Goal: Information Seeking & Learning: Learn about a topic

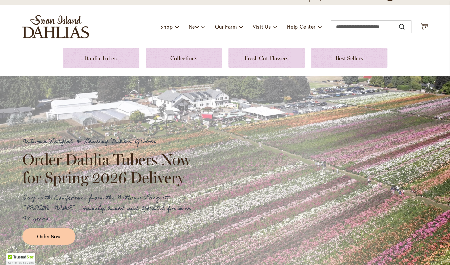
scroll to position [35, 0]
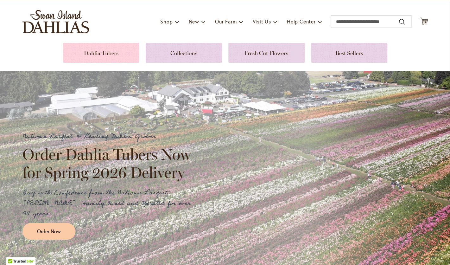
click at [119, 52] on link at bounding box center [101, 53] width 76 height 20
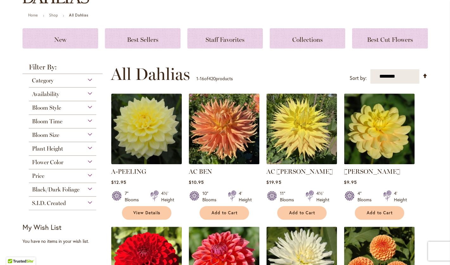
scroll to position [68, 0]
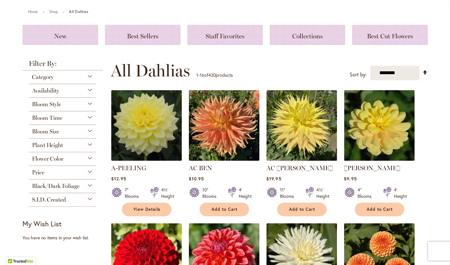
click at [78, 157] on div "Flower Color" at bounding box center [63, 157] width 68 height 10
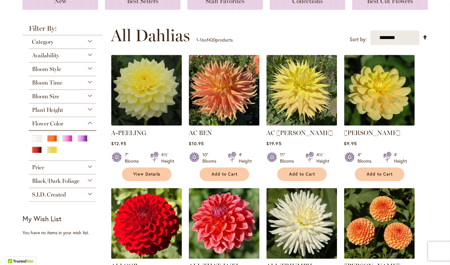
scroll to position [104, 0]
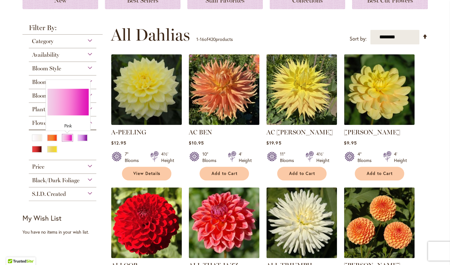
click at [70, 137] on div "Pink" at bounding box center [67, 137] width 10 height 7
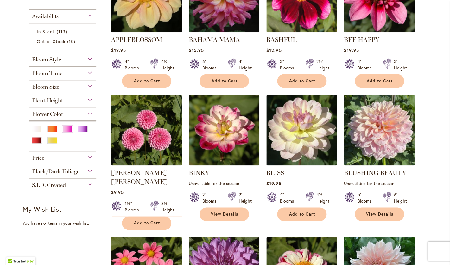
scroll to position [191, 0]
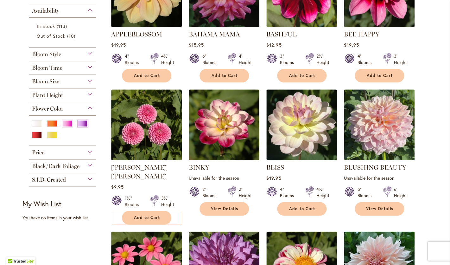
click at [85, 126] on div "Purple" at bounding box center [83, 123] width 10 height 7
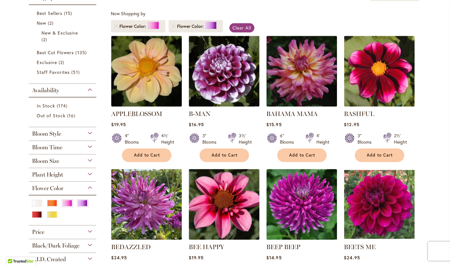
scroll to position [133, 0]
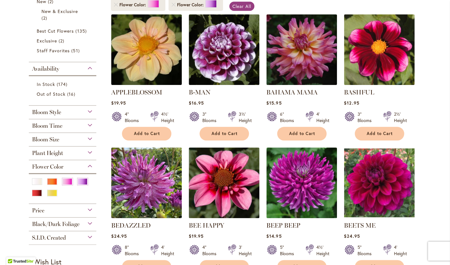
click at [69, 111] on div "Bloom Style" at bounding box center [63, 110] width 68 height 10
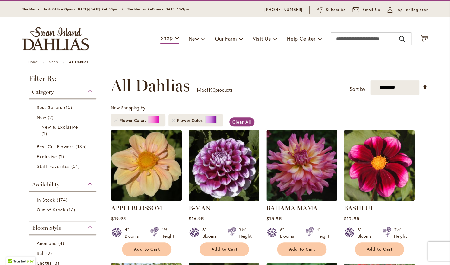
scroll to position [17, 0]
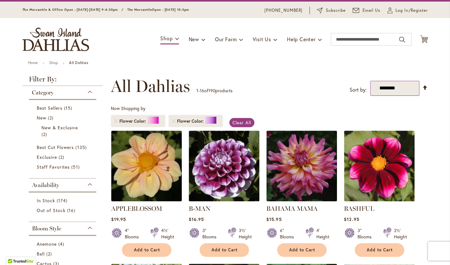
select select "*****"
click option "*****" at bounding box center [0, 0] width 0 height 0
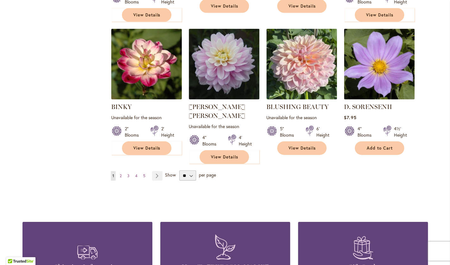
scroll to position [528, 0]
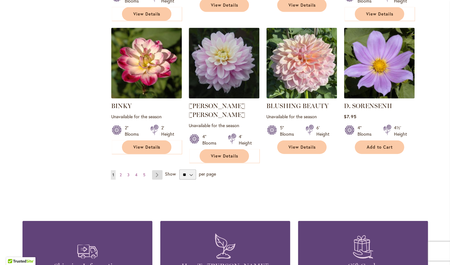
click at [157, 170] on link "Page Next" at bounding box center [157, 174] width 10 height 9
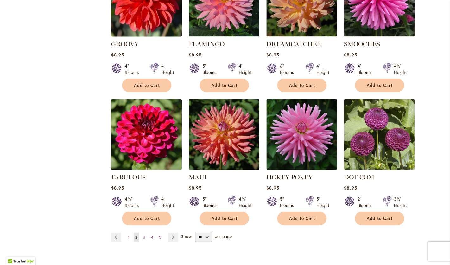
scroll to position [455, 0]
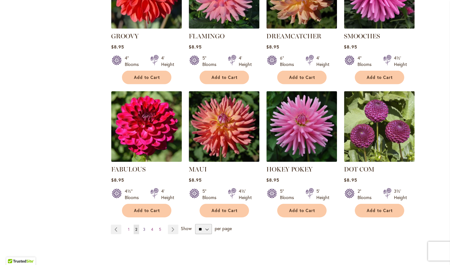
click at [144, 230] on span "3" at bounding box center [144, 229] width 2 height 5
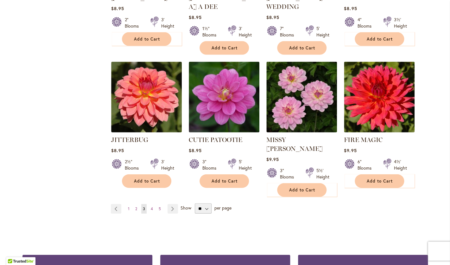
scroll to position [494, 0]
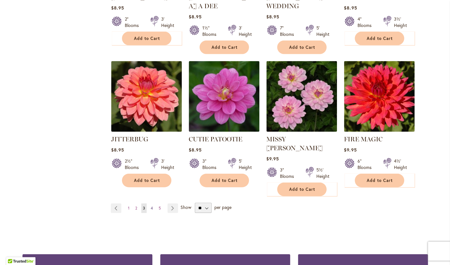
click at [152, 206] on span "4" at bounding box center [152, 208] width 2 height 5
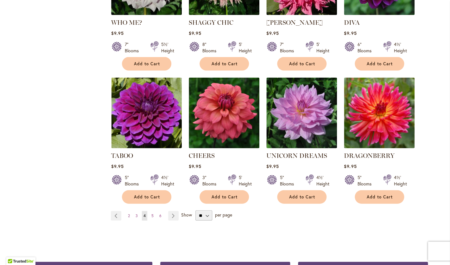
scroll to position [479, 0]
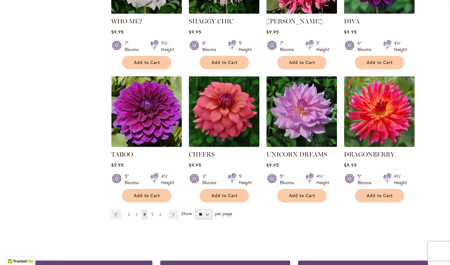
click at [153, 212] on span "5" at bounding box center [152, 214] width 2 height 5
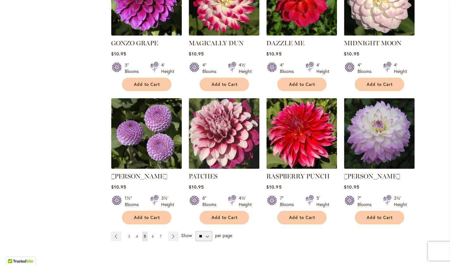
scroll to position [467, 0]
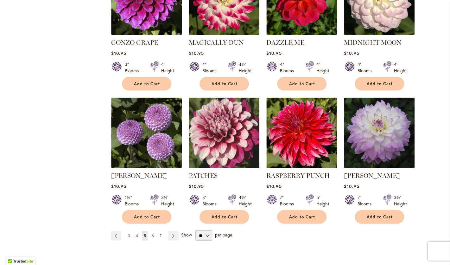
click at [154, 231] on link "Page 6" at bounding box center [152, 235] width 5 height 9
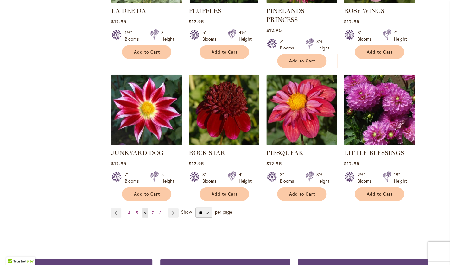
scroll to position [491, 0]
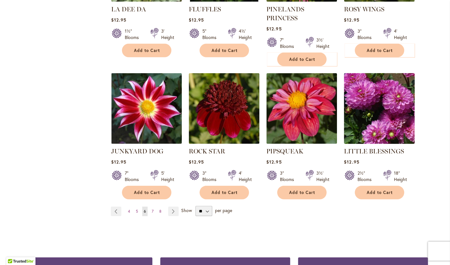
click at [370, 102] on img at bounding box center [379, 108] width 74 height 74
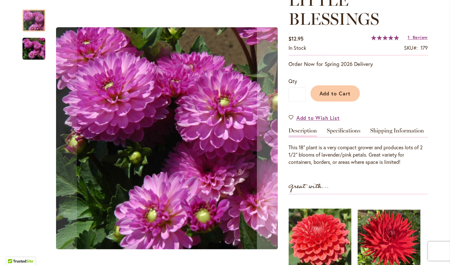
scroll to position [107, 0]
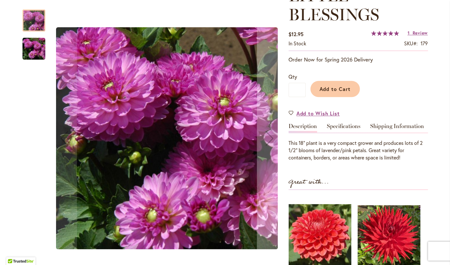
click at [27, 47] on img "LITTLE BLESSINGS" at bounding box center [33, 48] width 23 height 23
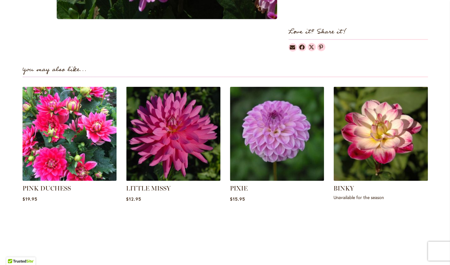
scroll to position [404, 0]
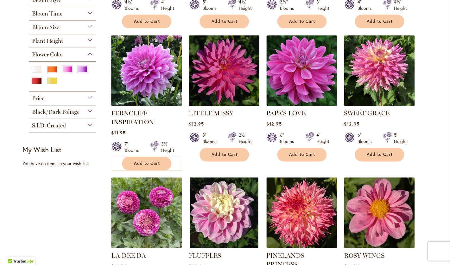
scroll to position [247, 0]
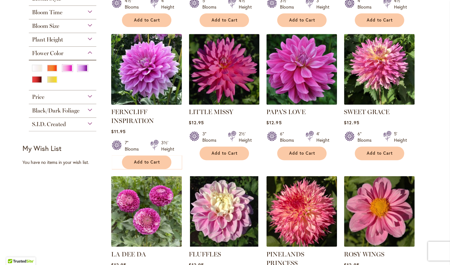
click at [138, 81] on img at bounding box center [146, 69] width 74 height 74
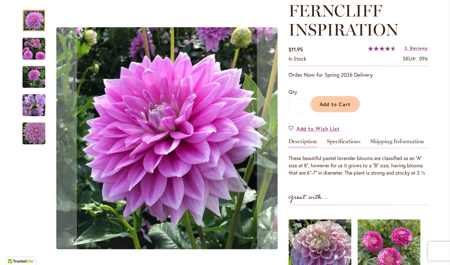
scroll to position [92, 0]
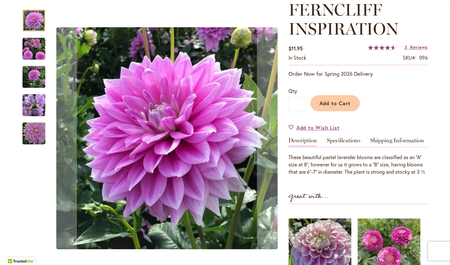
click at [38, 49] on img "Ferncliff Inspiration" at bounding box center [33, 48] width 23 height 23
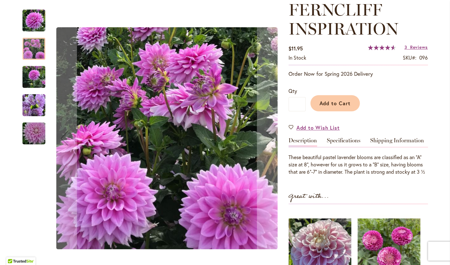
click at [31, 75] on img "Ferncliff Inspiration" at bounding box center [33, 77] width 23 height 30
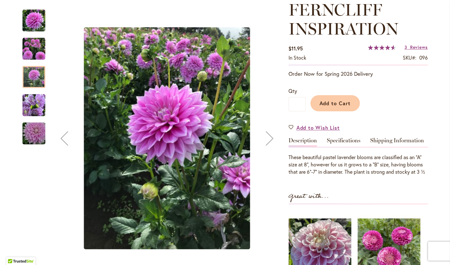
click at [35, 99] on img "Ferncliff Inspiration" at bounding box center [33, 105] width 23 height 30
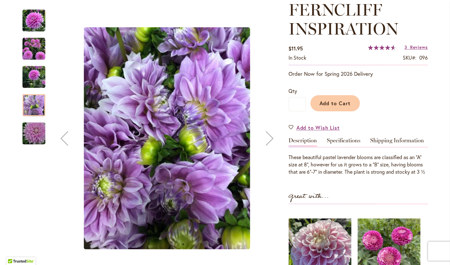
click at [37, 137] on img "Ferncliff Inspiration" at bounding box center [34, 133] width 46 height 30
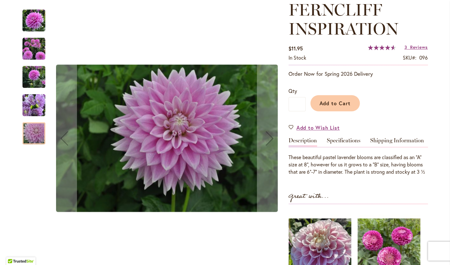
click at [37, 28] on img "Ferncliff Inspiration" at bounding box center [33, 20] width 23 height 23
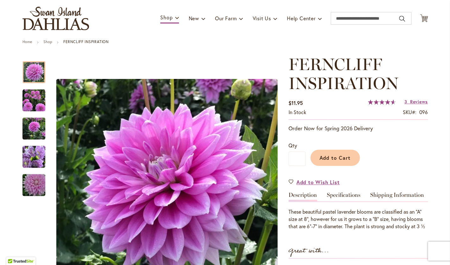
scroll to position [0, 0]
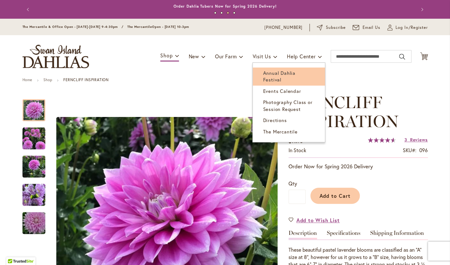
click at [270, 70] on span "Annual Dahlia Festival" at bounding box center [279, 76] width 32 height 13
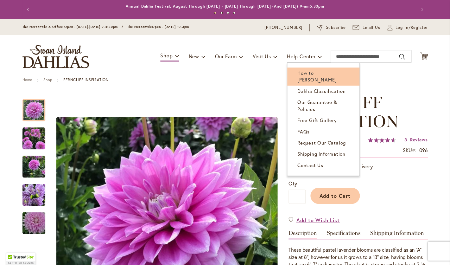
click at [309, 73] on span "How to [PERSON_NAME]" at bounding box center [316, 76] width 39 height 13
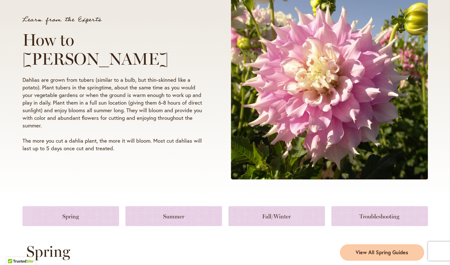
scroll to position [119, 0]
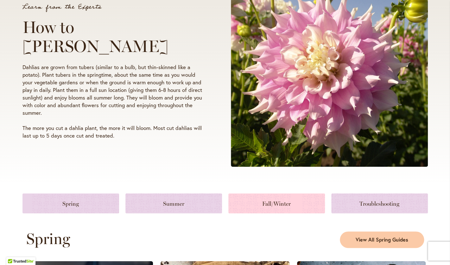
click at [289, 206] on link at bounding box center [276, 203] width 97 height 20
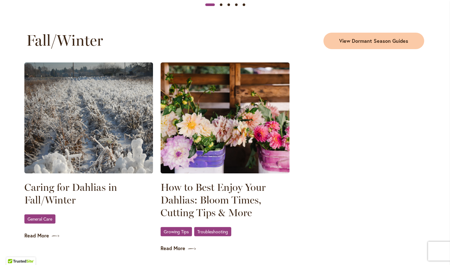
scroll to position [829, 0]
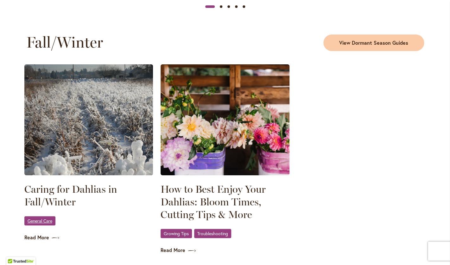
click at [47, 221] on span "General Care" at bounding box center [40, 220] width 25 height 4
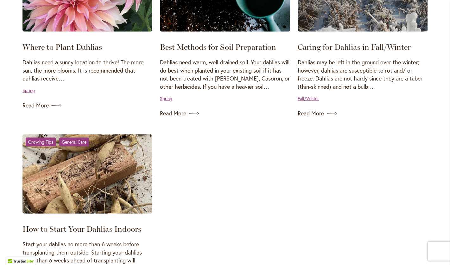
scroll to position [572, 0]
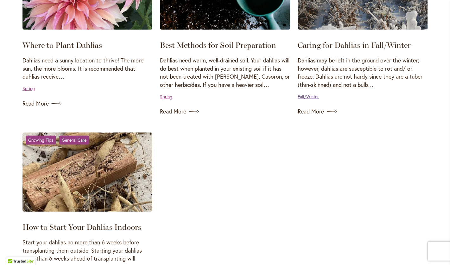
click at [308, 96] on link "Fall/Winter" at bounding box center [308, 96] width 21 height 6
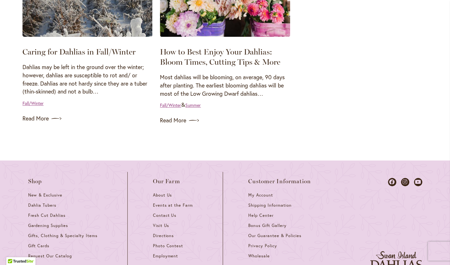
scroll to position [218, 0]
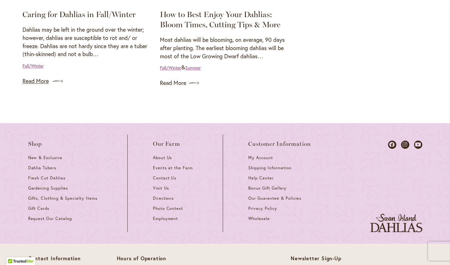
click at [46, 81] on link "Read More" at bounding box center [87, 81] width 130 height 10
